Goal: Task Accomplishment & Management: Use online tool/utility

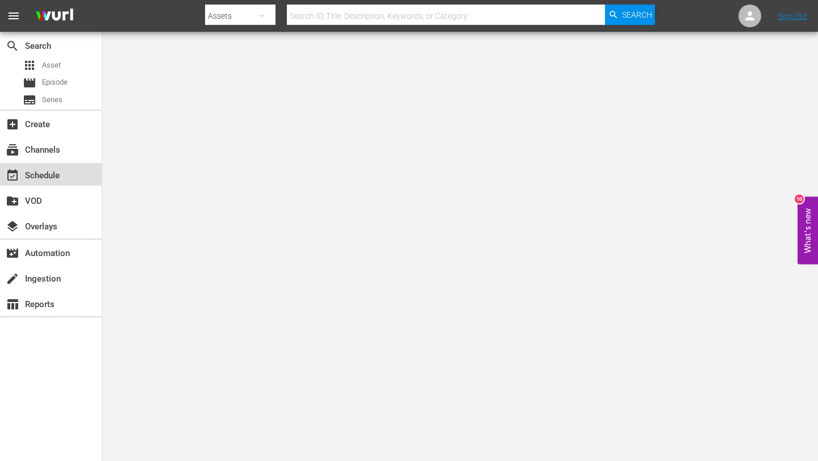
click at [56, 178] on div "event_available Schedule" at bounding box center [32, 174] width 64 height 10
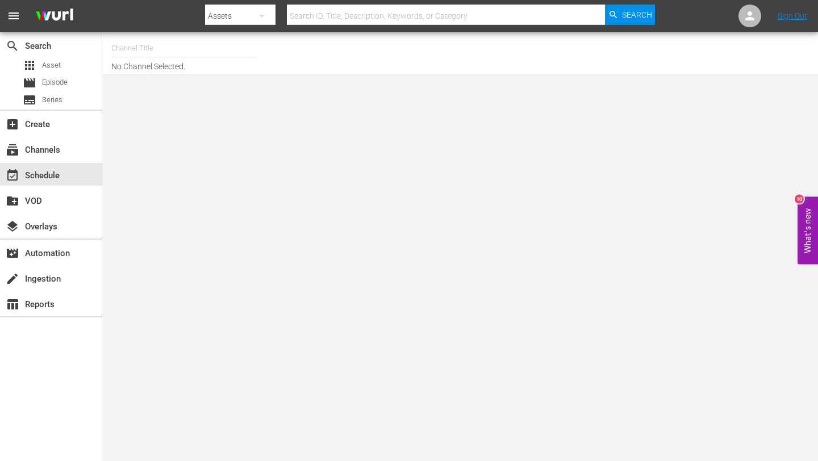
click at [803, 23] on nav "menu Search By Assets Search ID, Title, Description, Keywords, or Category Sear…" at bounding box center [409, 16] width 818 height 32
click at [803, 15] on link "Sign Out" at bounding box center [793, 15] width 30 height 9
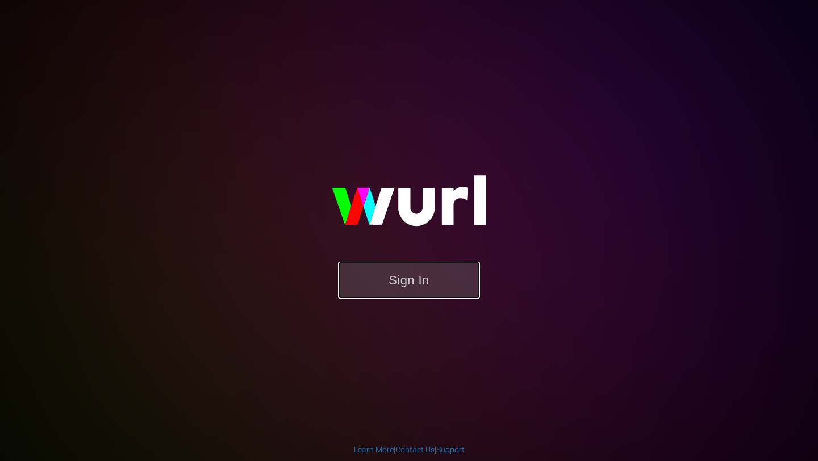
click at [390, 264] on button "Sign In" at bounding box center [409, 280] width 142 height 37
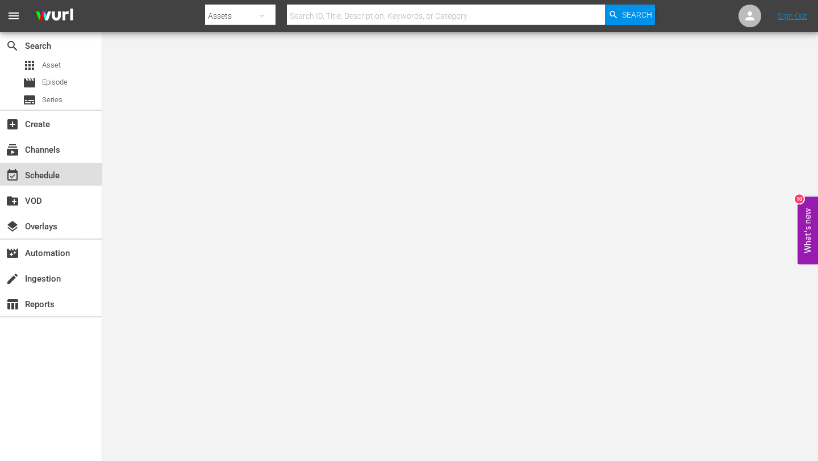
click at [54, 170] on div "event_available Schedule" at bounding box center [32, 174] width 64 height 10
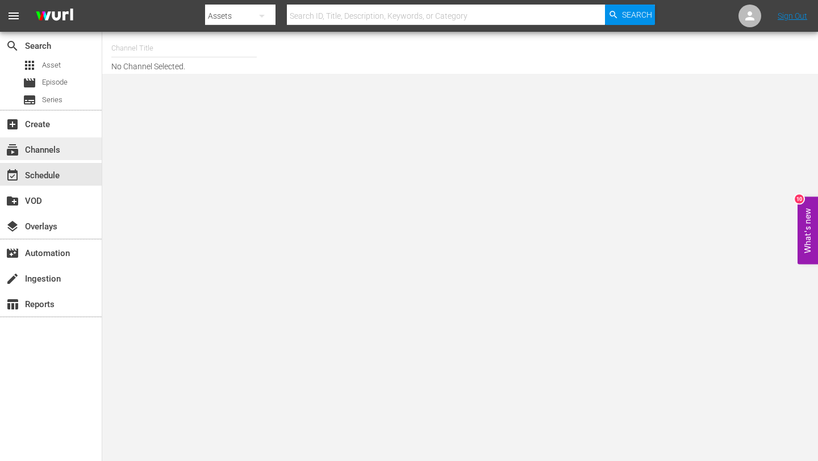
click at [49, 151] on div "subscriptions Channels" at bounding box center [32, 148] width 64 height 10
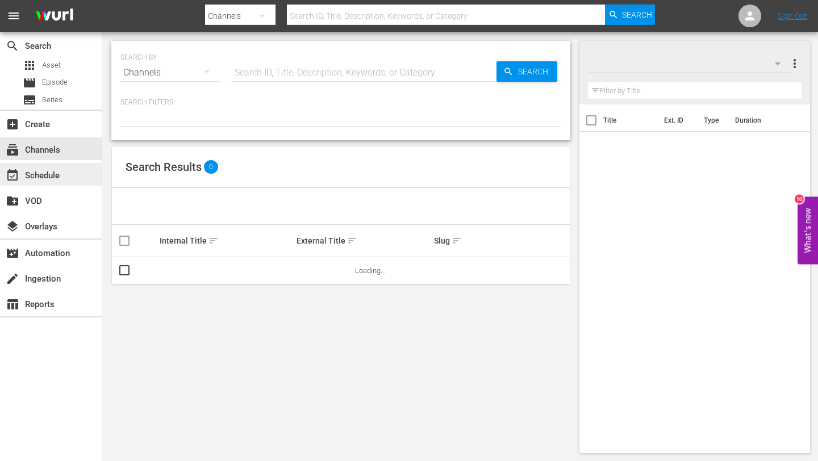
click at [44, 174] on div "event_available Schedule" at bounding box center [32, 174] width 64 height 10
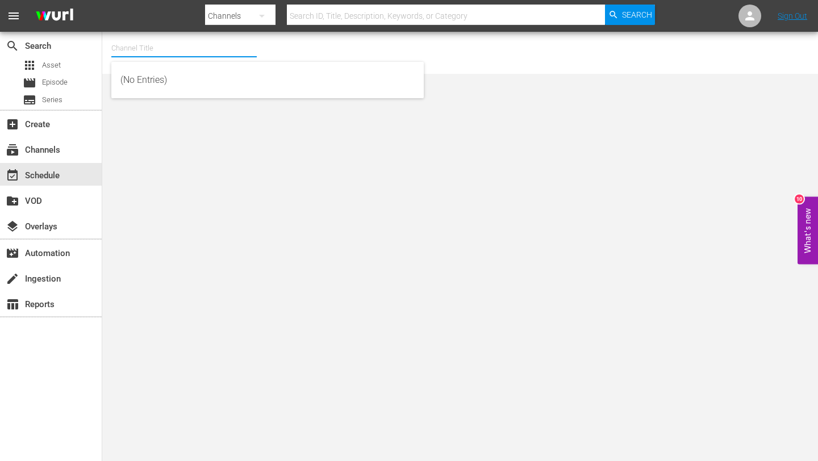
click at [183, 56] on div "Channel Title" at bounding box center [183, 48] width 145 height 27
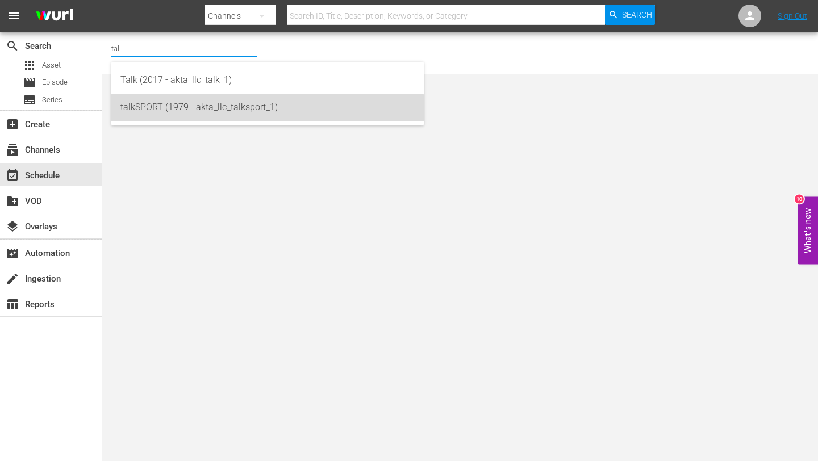
click at [241, 116] on div "talkSPORT (1979 - akta_llc_talksport_1)" at bounding box center [267, 107] width 294 height 27
type input "talkSPORT (1979 - akta_llc_talksport_1)"
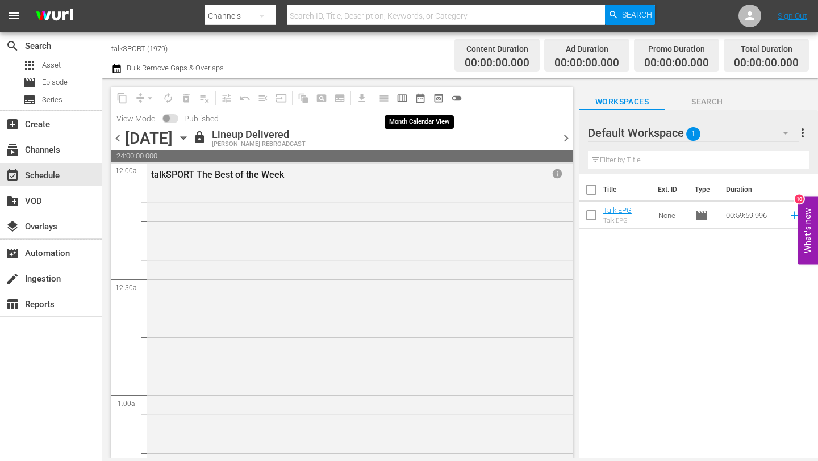
click at [425, 98] on span "date_range_outlined" at bounding box center [420, 98] width 11 height 11
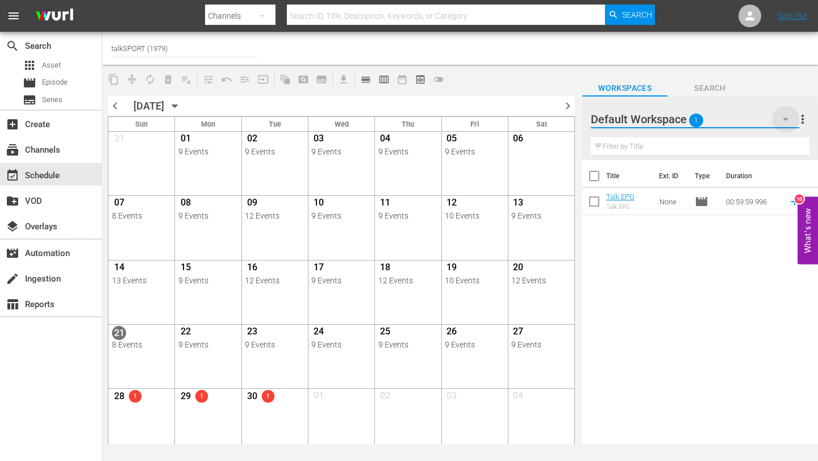
click at [781, 120] on icon "button" at bounding box center [786, 119] width 14 height 14
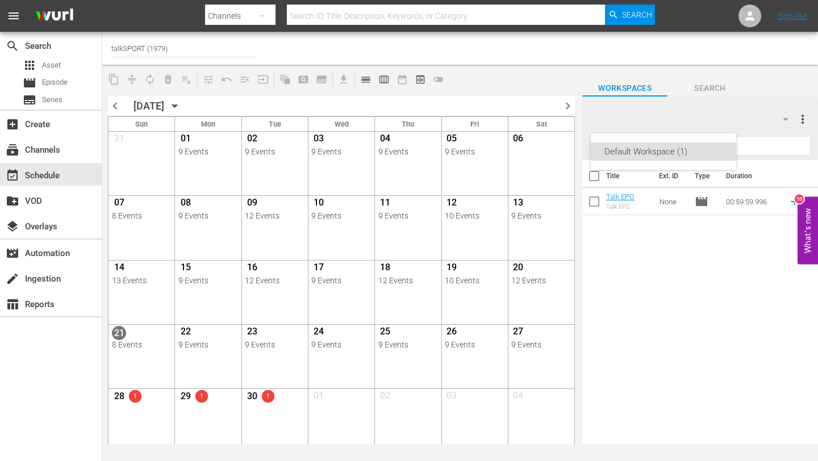
click at [781, 120] on div "Default Workspace (1)" at bounding box center [409, 230] width 818 height 461
click at [567, 102] on span "chevron_right" at bounding box center [568, 106] width 14 height 14
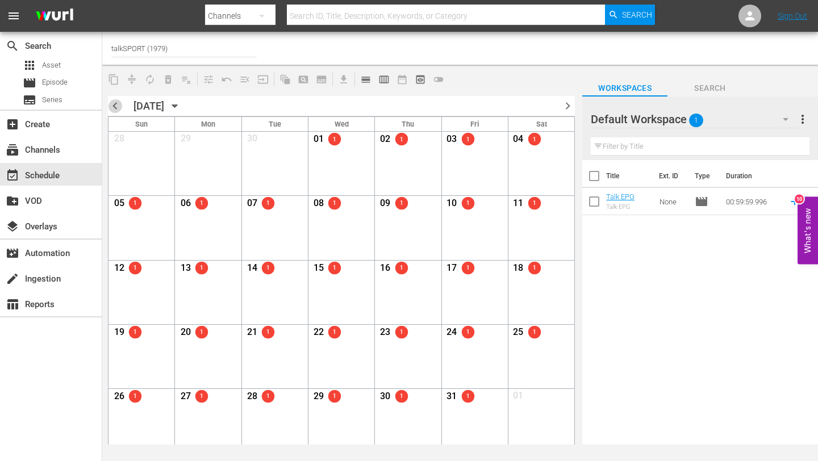
click at [114, 104] on span "chevron_left" at bounding box center [115, 106] width 14 height 14
